Goal: Obtain resource: Download file/media

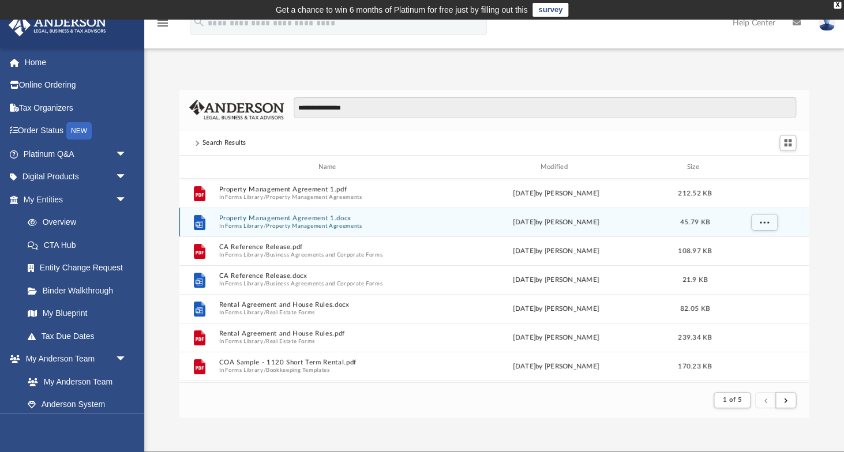
scroll to position [227, 629]
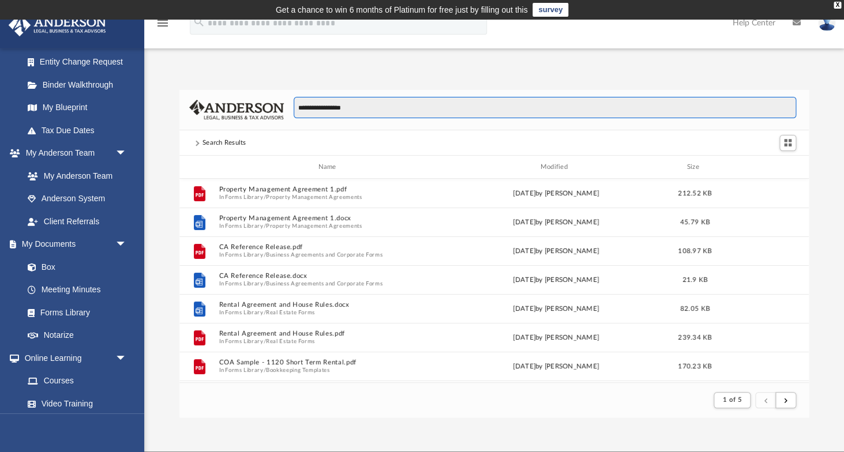
click at [343, 106] on input "**********" at bounding box center [545, 108] width 502 height 22
drag, startPoint x: 365, startPoint y: 110, endPoint x: 315, endPoint y: 110, distance: 49.6
click at [315, 110] on input "**********" at bounding box center [545, 108] width 502 height 22
type input "**********"
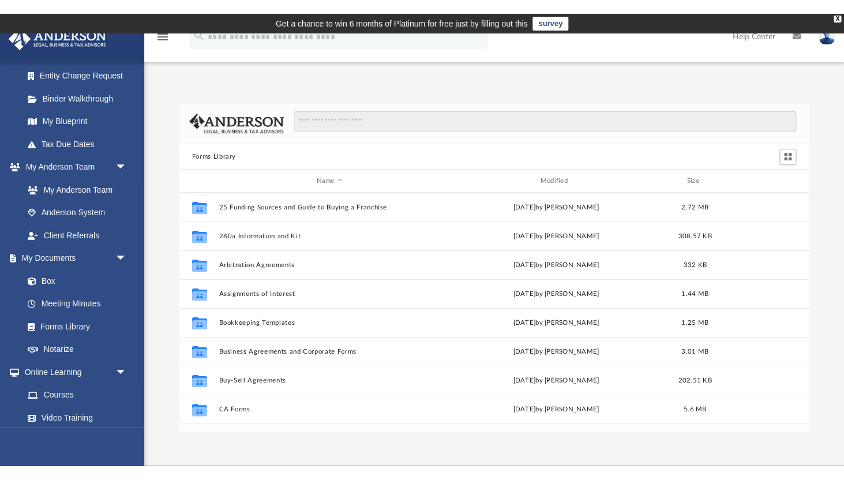
scroll to position [262, 629]
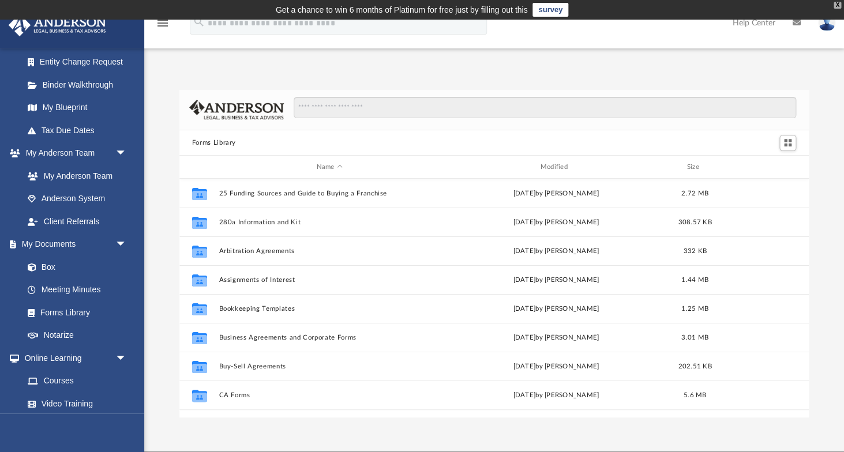
click at [838, 2] on div "X" at bounding box center [837, 5] width 7 height 7
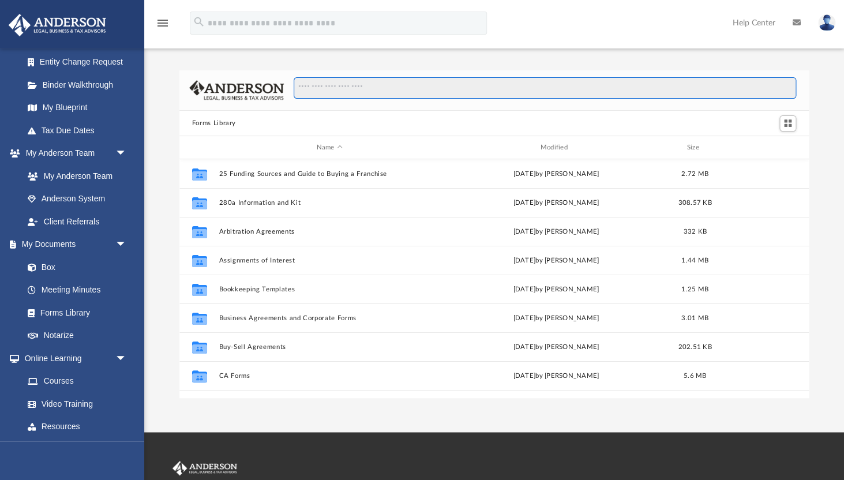
click at [360, 80] on input "Search files and folders" at bounding box center [545, 88] width 502 height 22
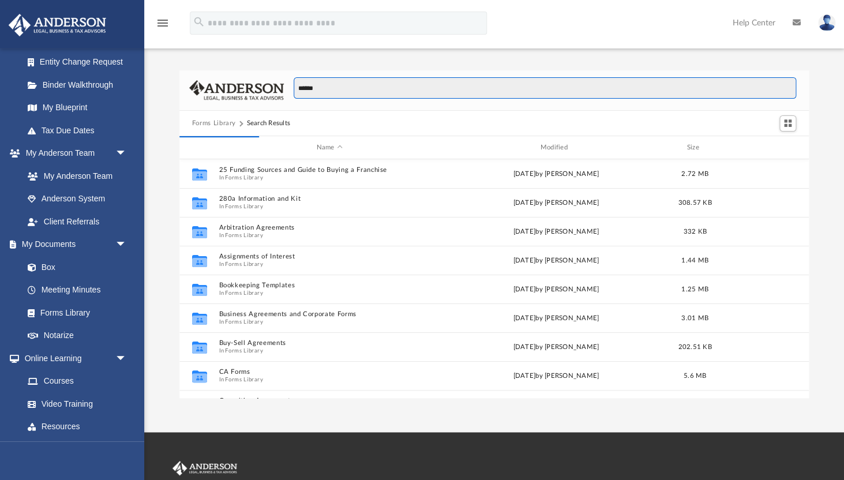
scroll to position [1, 0]
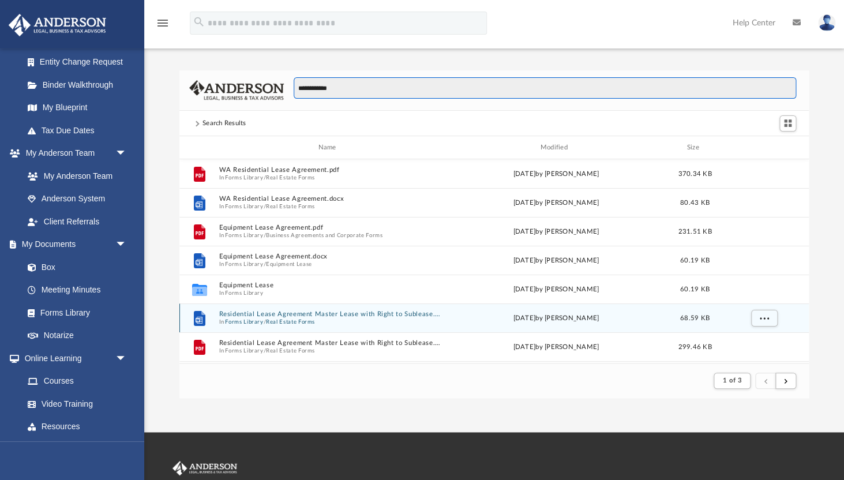
type input "**********"
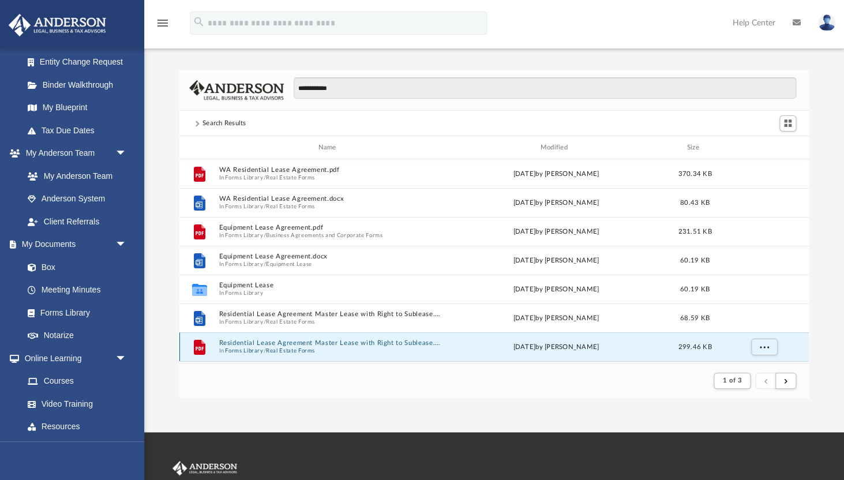
click at [271, 340] on button "Residential Lease Agreement Master Lease with Right to Sublease.pdf" at bounding box center [330, 342] width 222 height 7
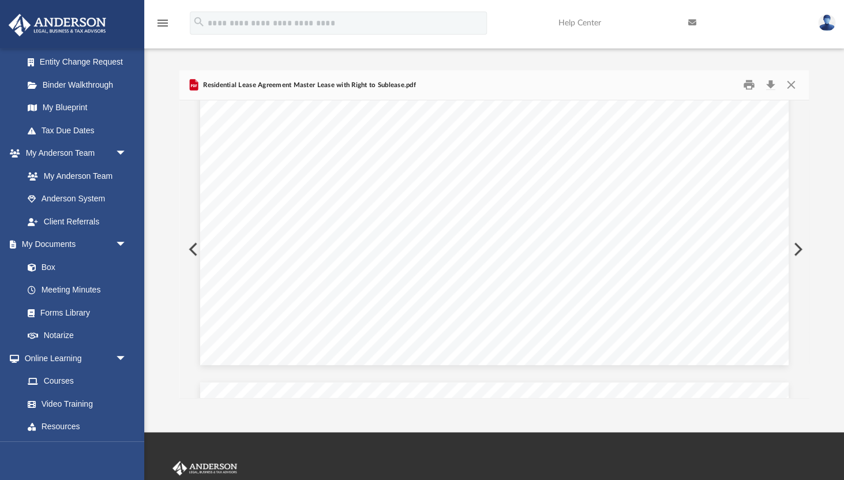
scroll to position [1824, 0]
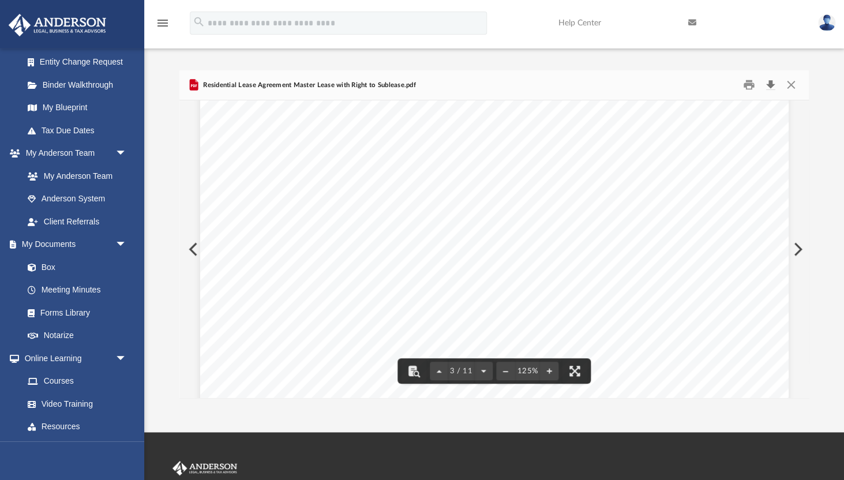
click at [773, 89] on button "Download" at bounding box center [770, 85] width 21 height 18
click at [792, 81] on button "Close" at bounding box center [790, 85] width 21 height 18
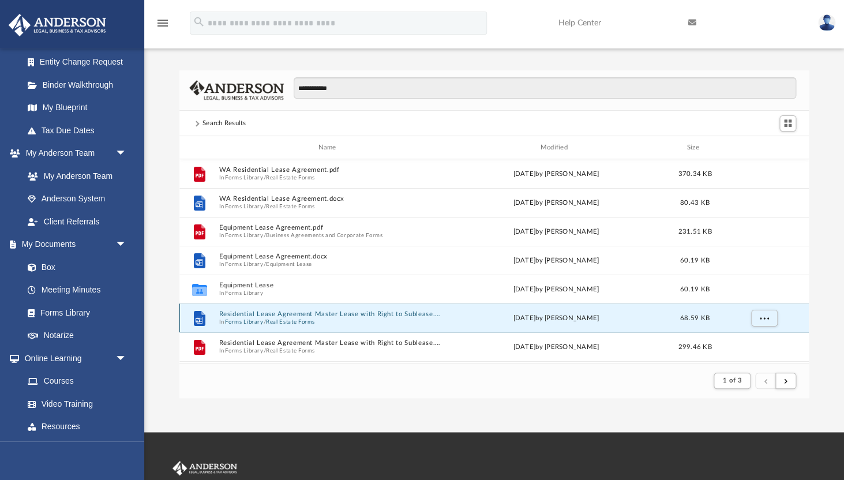
click at [307, 313] on button "Residential Lease Agreement Master Lease with Right to Sublease.docx" at bounding box center [330, 313] width 222 height 7
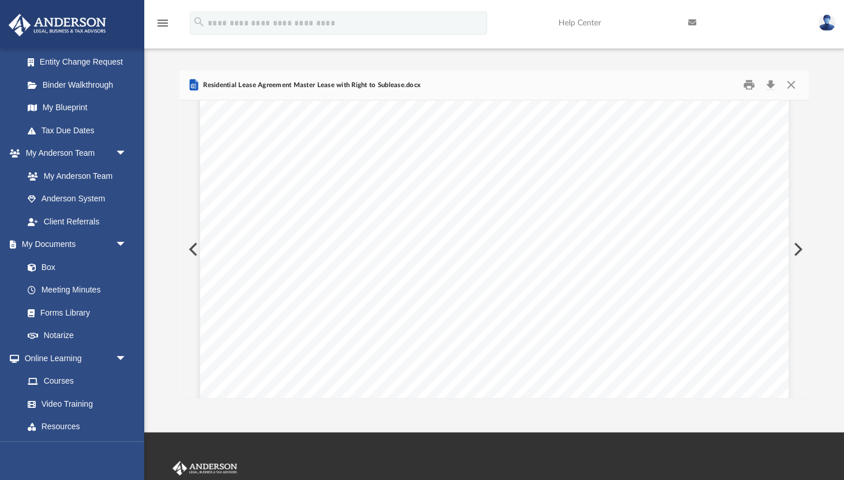
scroll to position [41, 0]
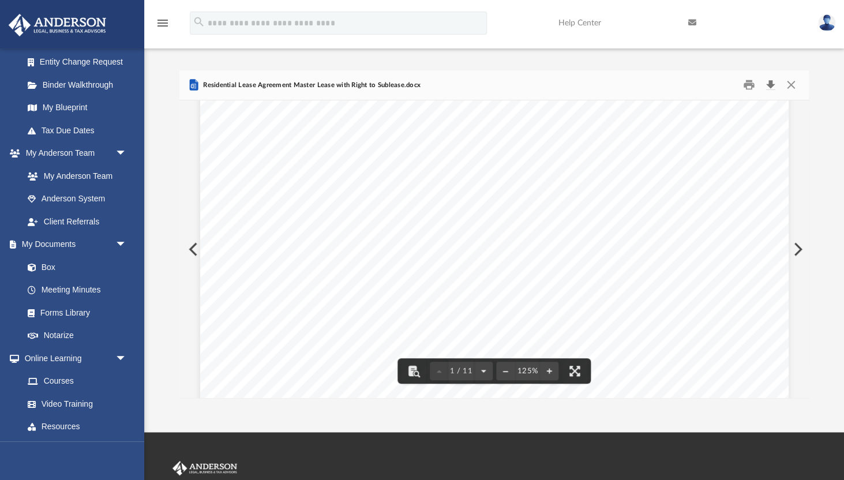
click at [768, 84] on button "Download" at bounding box center [770, 85] width 21 height 18
click at [343, 128] on div "Page 1 of 11 RESIDENTIAL LEASE AGREEMENT (with right to sublease premises) 1. P…" at bounding box center [494, 448] width 588 height 761
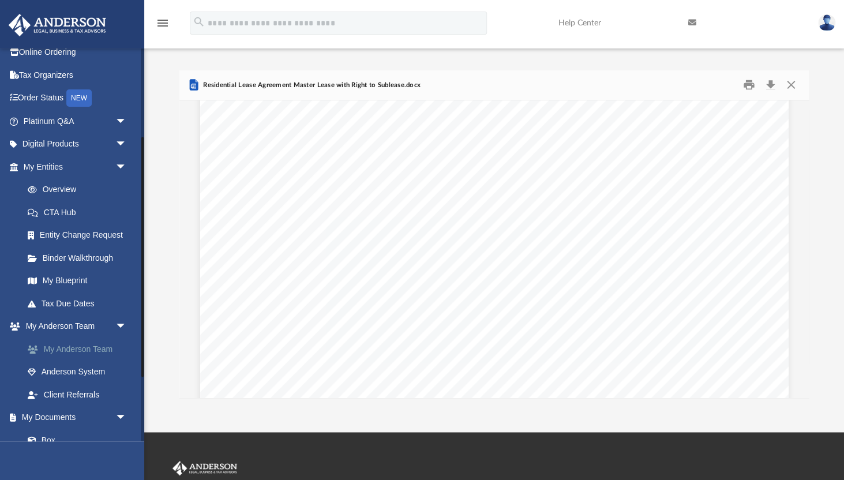
scroll to position [0, 0]
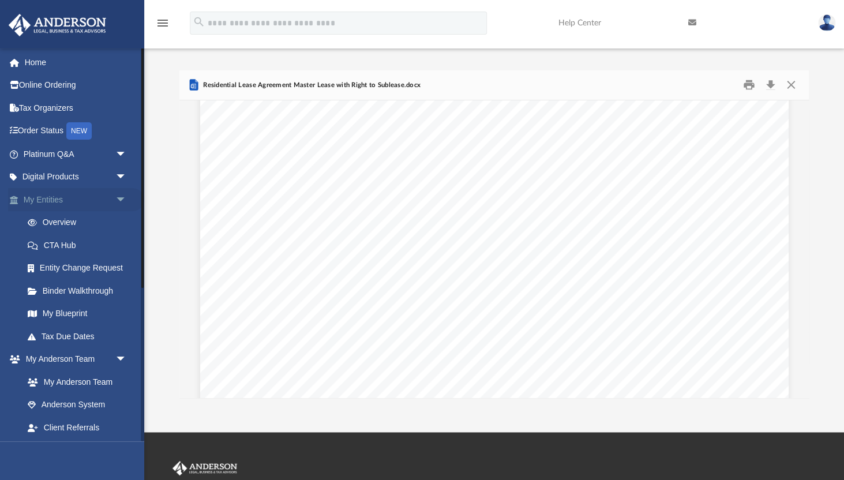
click at [85, 195] on link "My Entities arrow_drop_down" at bounding box center [76, 199] width 136 height 23
click at [72, 223] on link "Overview" at bounding box center [80, 222] width 128 height 23
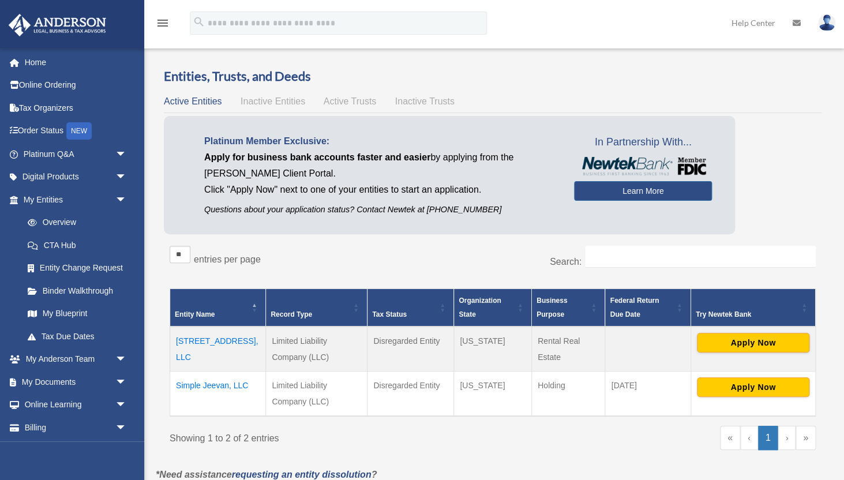
drag, startPoint x: 216, startPoint y: 356, endPoint x: 177, endPoint y: 338, distance: 42.6
click at [177, 338] on td "17567 East Iron Ore Ave, LLC" at bounding box center [218, 348] width 96 height 45
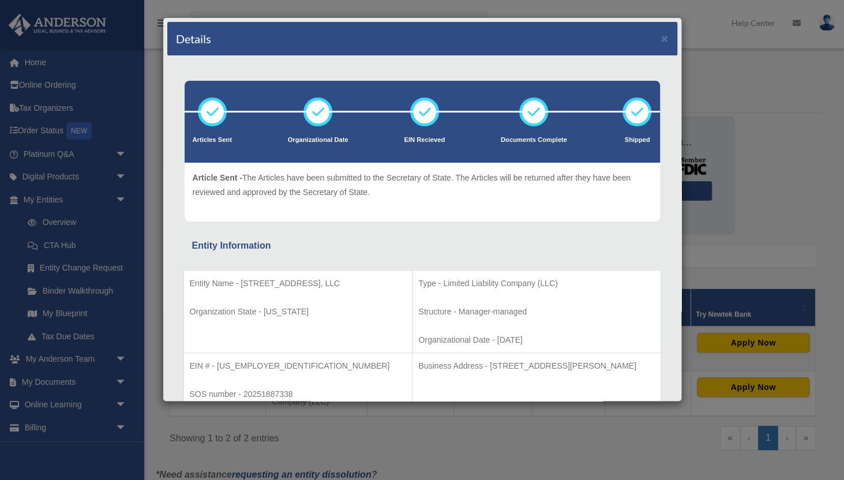
drag, startPoint x: 354, startPoint y: 281, endPoint x: 241, endPoint y: 281, distance: 113.1
click at [241, 281] on p "Entity Name - 17567 East Iron Ore Ave, LLC" at bounding box center [298, 283] width 217 height 14
copy p "17567 East Iron Ore Ave, LLC"
click at [664, 40] on button "×" at bounding box center [664, 38] width 7 height 12
